Goal: Task Accomplishment & Management: Manage account settings

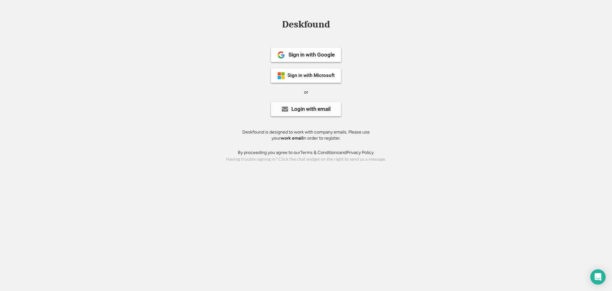
click at [320, 114] on div "Login with email" at bounding box center [306, 109] width 70 height 14
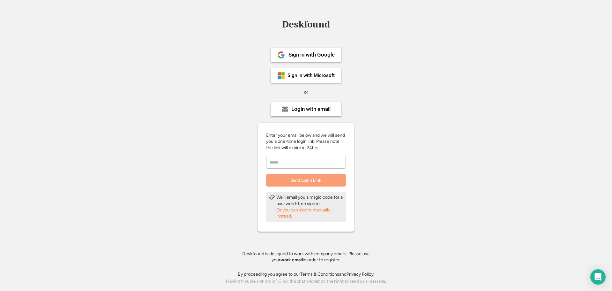
click at [302, 159] on input "email" at bounding box center [306, 162] width 80 height 13
click at [299, 163] on input "email" at bounding box center [306, 162] width 80 height 13
type input "**********"
click at [316, 181] on button "Send Login Link" at bounding box center [306, 179] width 80 height 13
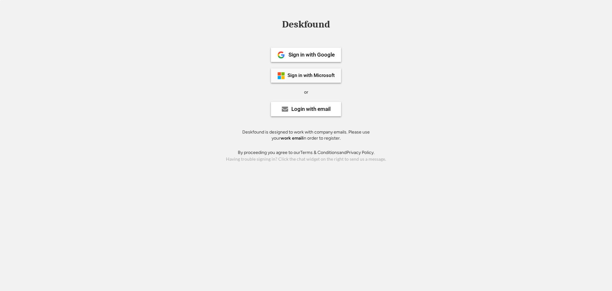
click at [303, 74] on div "Sign in with Microsoft" at bounding box center [311, 75] width 47 height 5
